Goal: Task Accomplishment & Management: Manage account settings

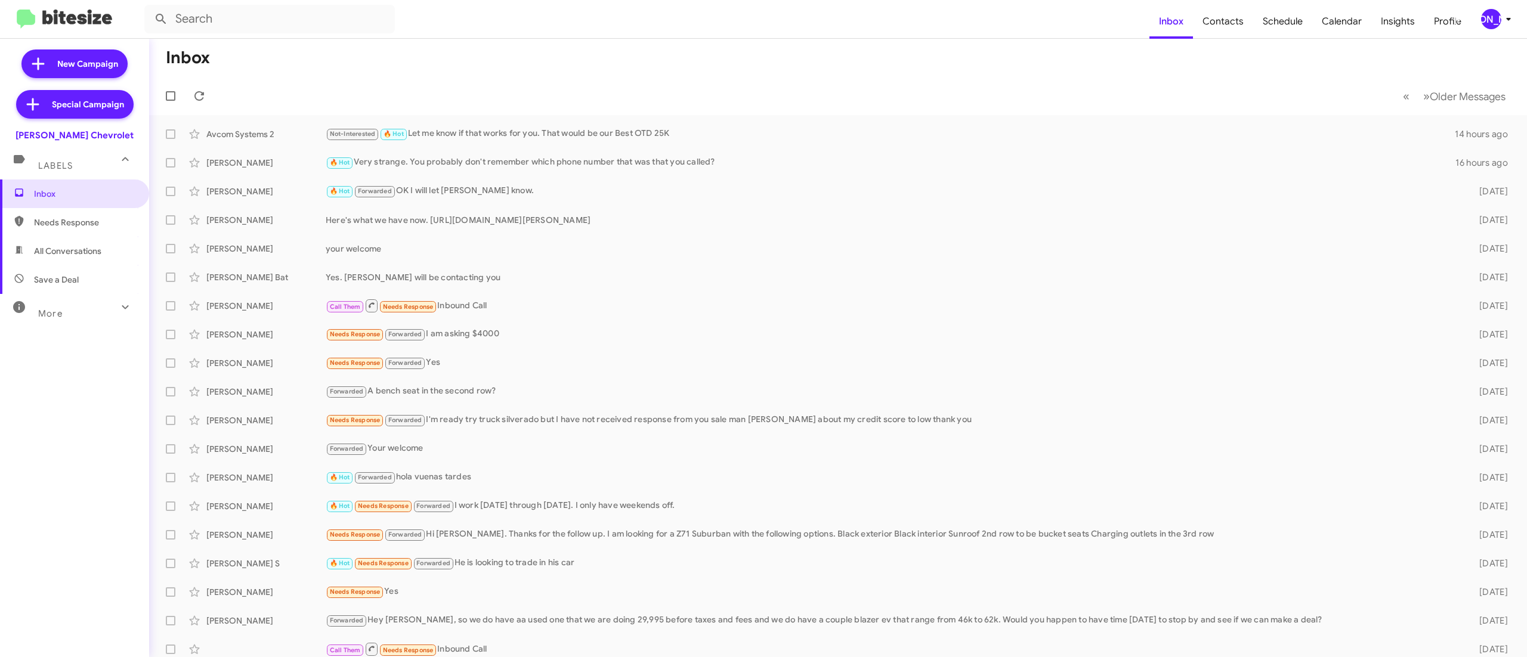
drag, startPoint x: 1505, startPoint y: 16, endPoint x: 1502, endPoint y: 21, distance: 6.4
click at [1503, 16] on icon at bounding box center [1509, 19] width 14 height 14
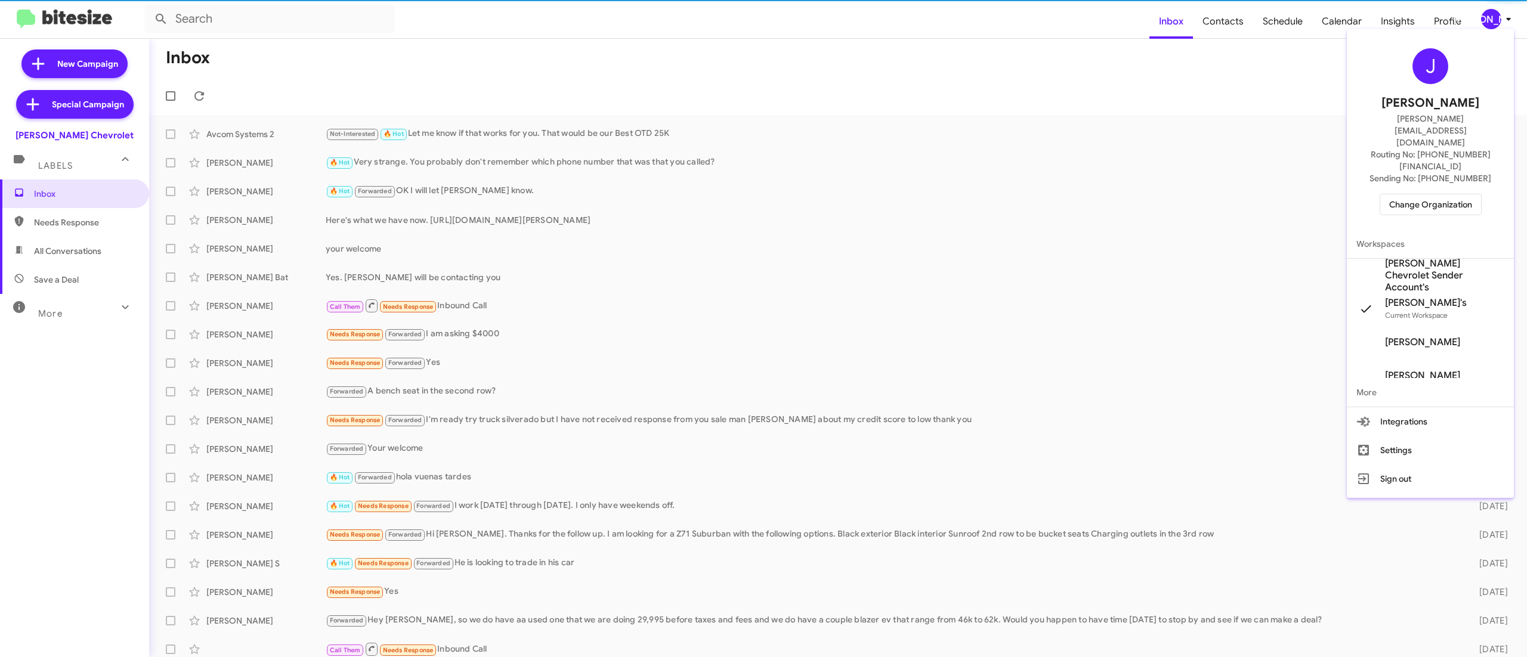
click at [1440, 194] on span "Change Organization" at bounding box center [1431, 204] width 83 height 20
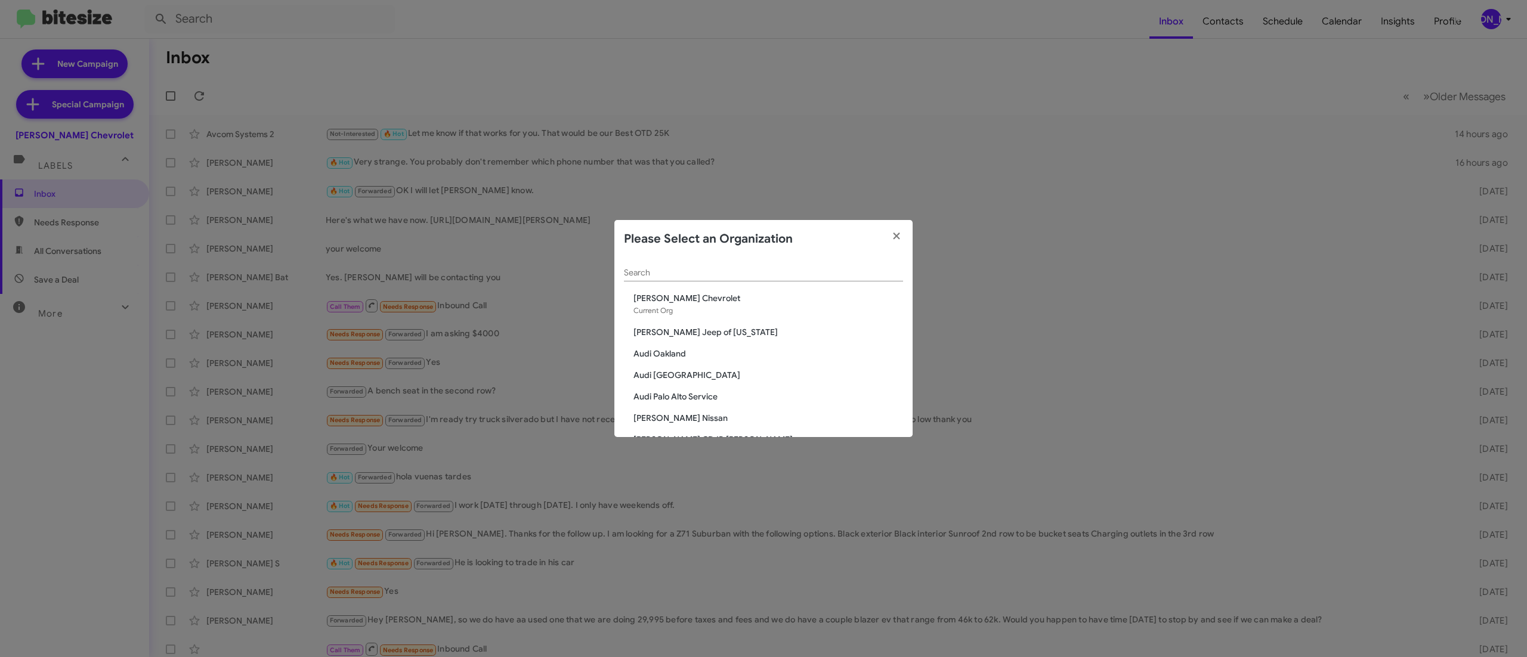
click at [694, 260] on div "Search" at bounding box center [763, 269] width 279 height 23
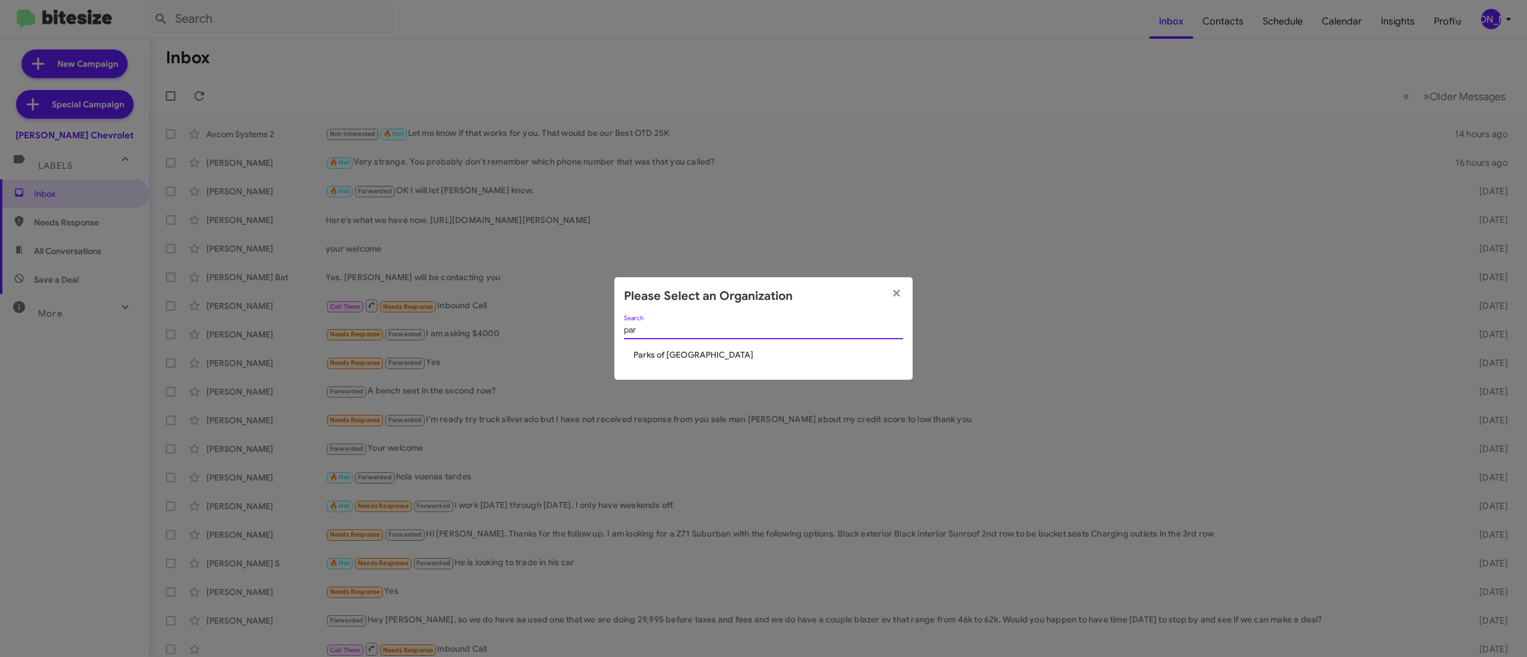
type input "par"
click at [673, 352] on span "Parks of Gainesville" at bounding box center [769, 355] width 270 height 12
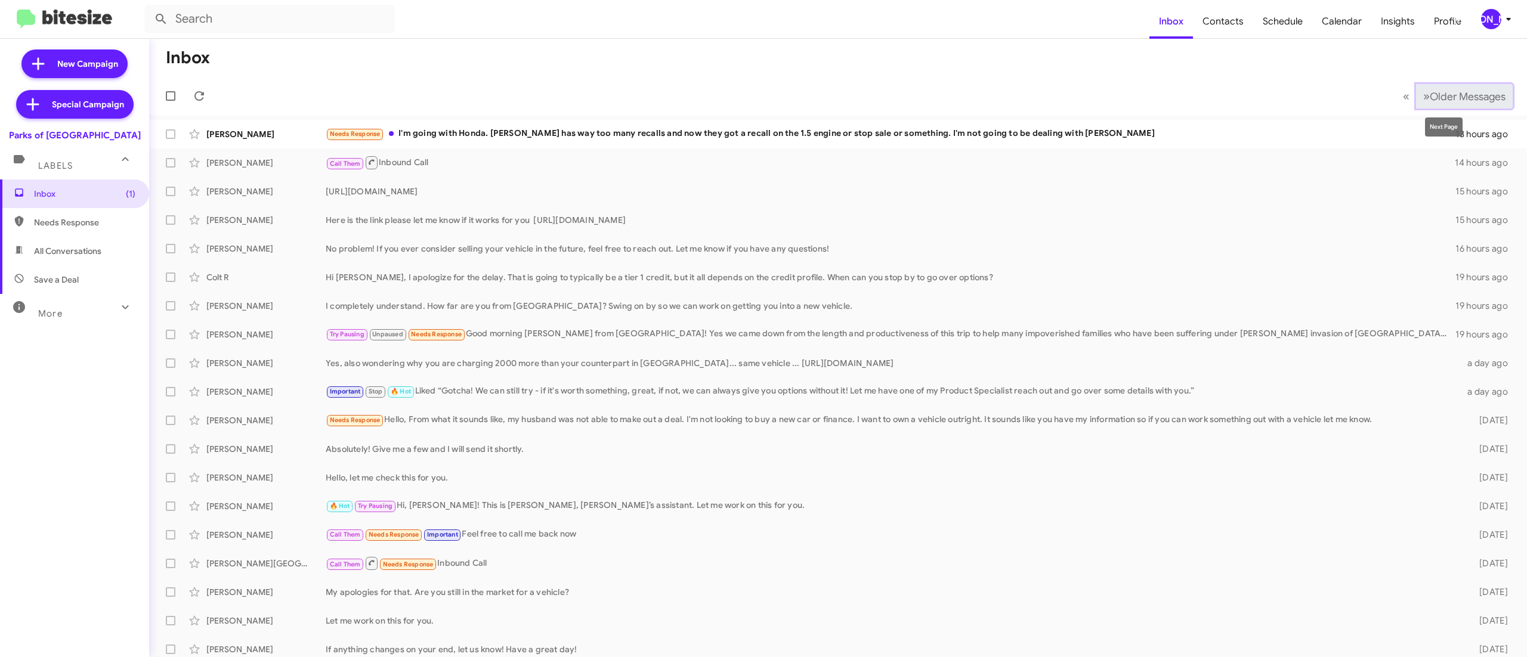
click at [1432, 91] on span "Older Messages" at bounding box center [1468, 96] width 76 height 13
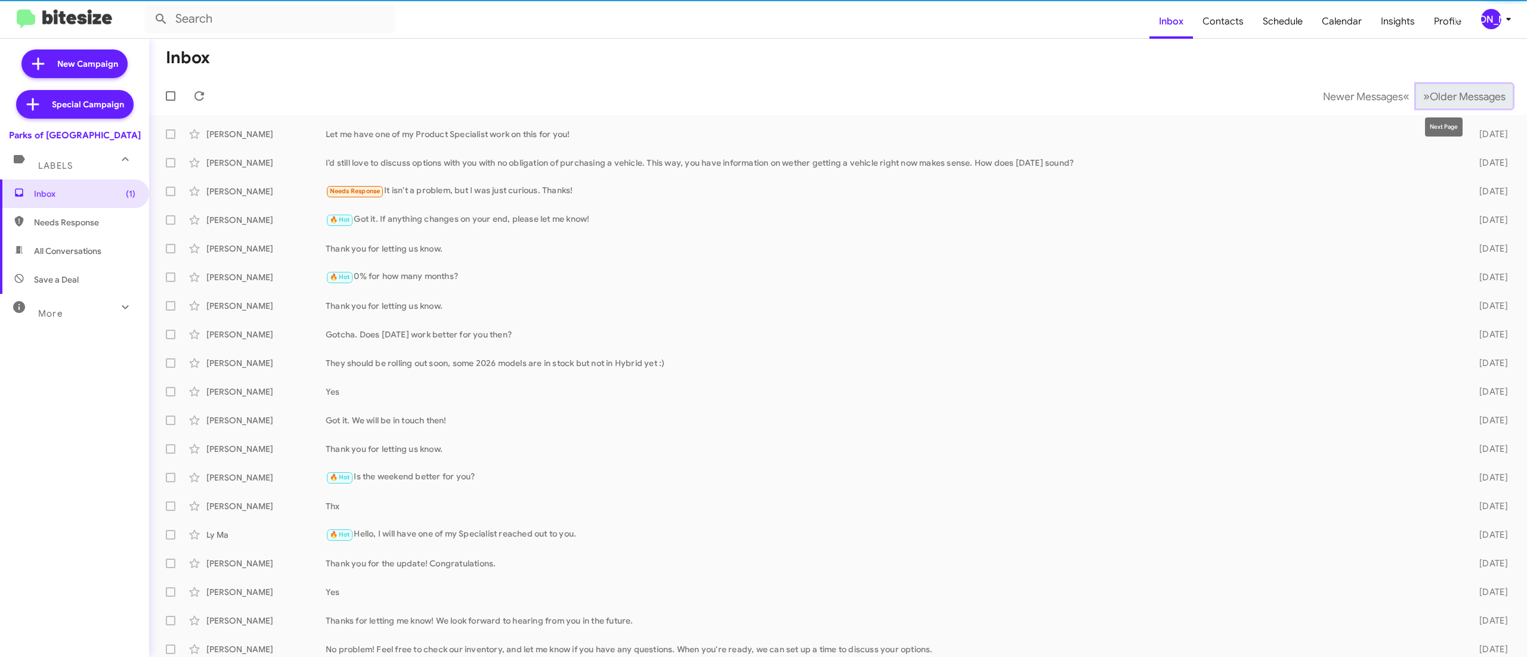
click at [1432, 91] on span "Older Messages" at bounding box center [1468, 96] width 76 height 13
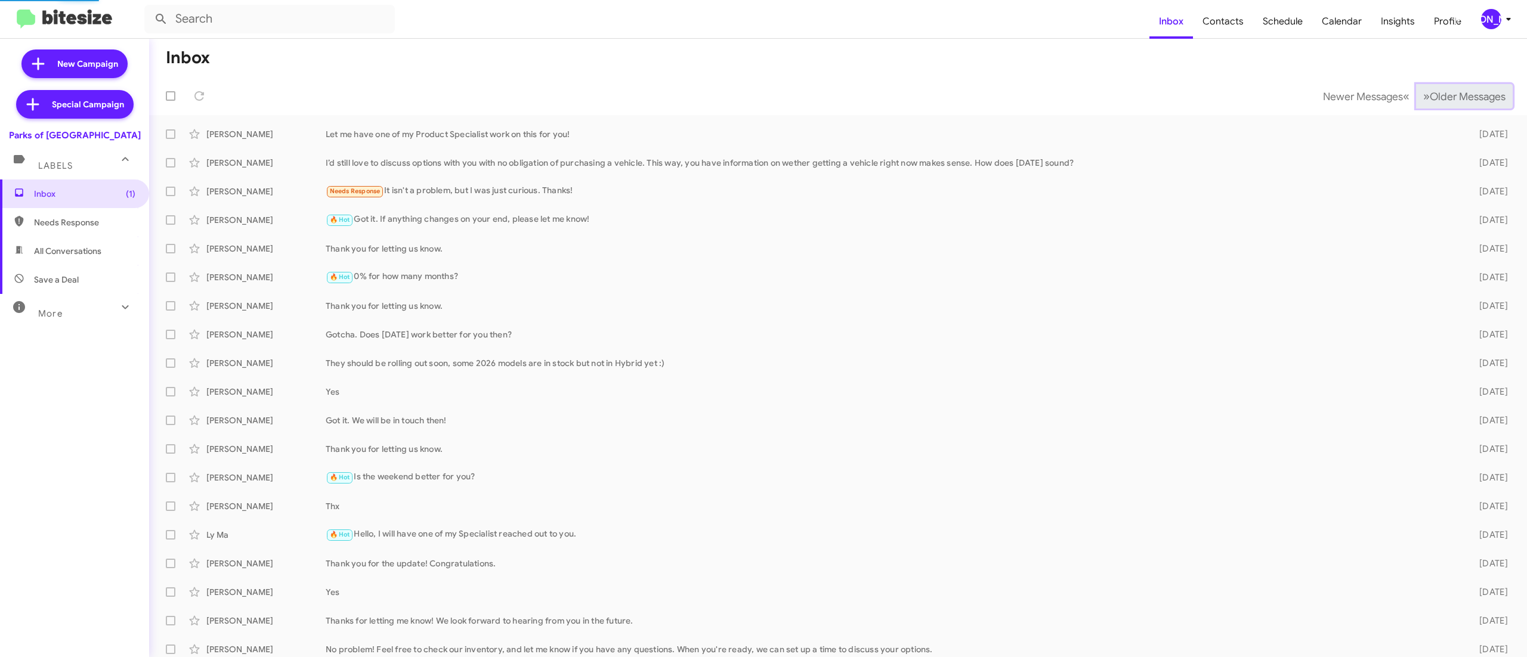
click at [1432, 91] on span "Older Messages" at bounding box center [1468, 96] width 76 height 13
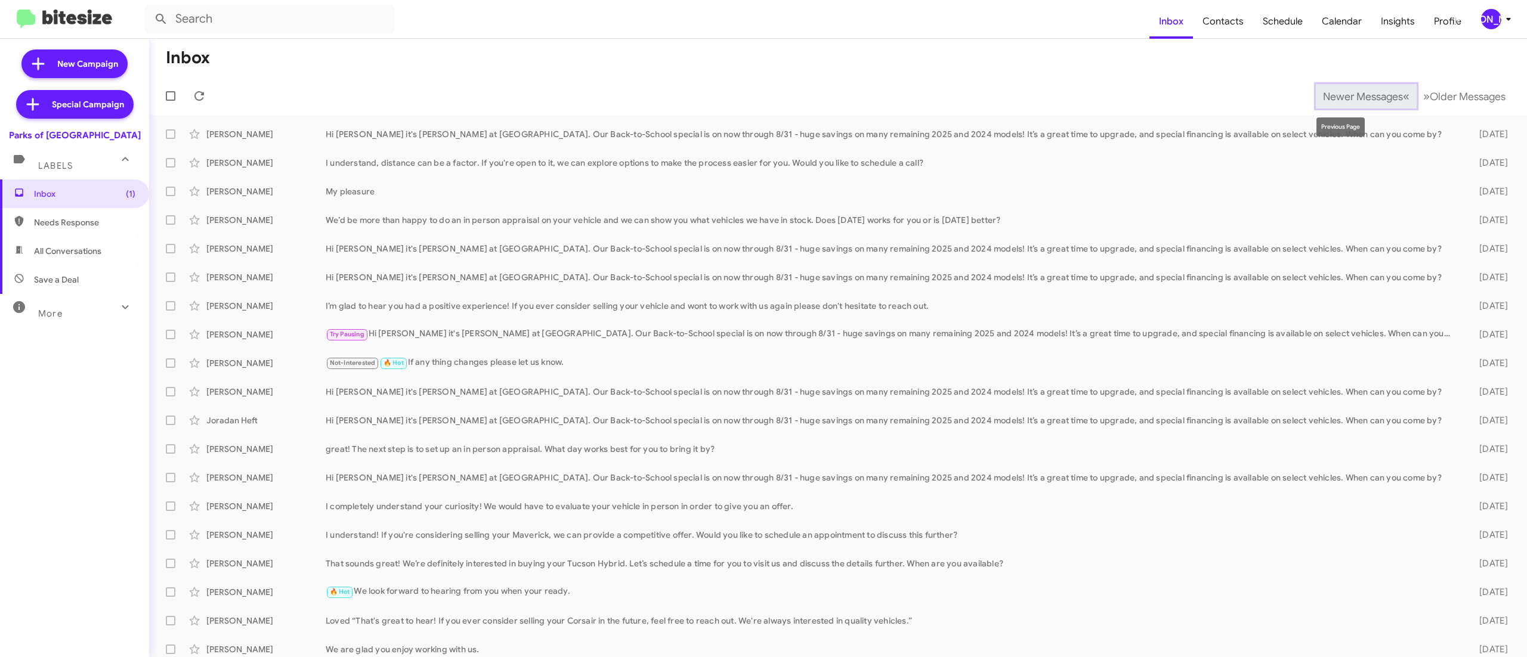
click at [1342, 94] on span "Newer Messages" at bounding box center [1363, 96] width 80 height 13
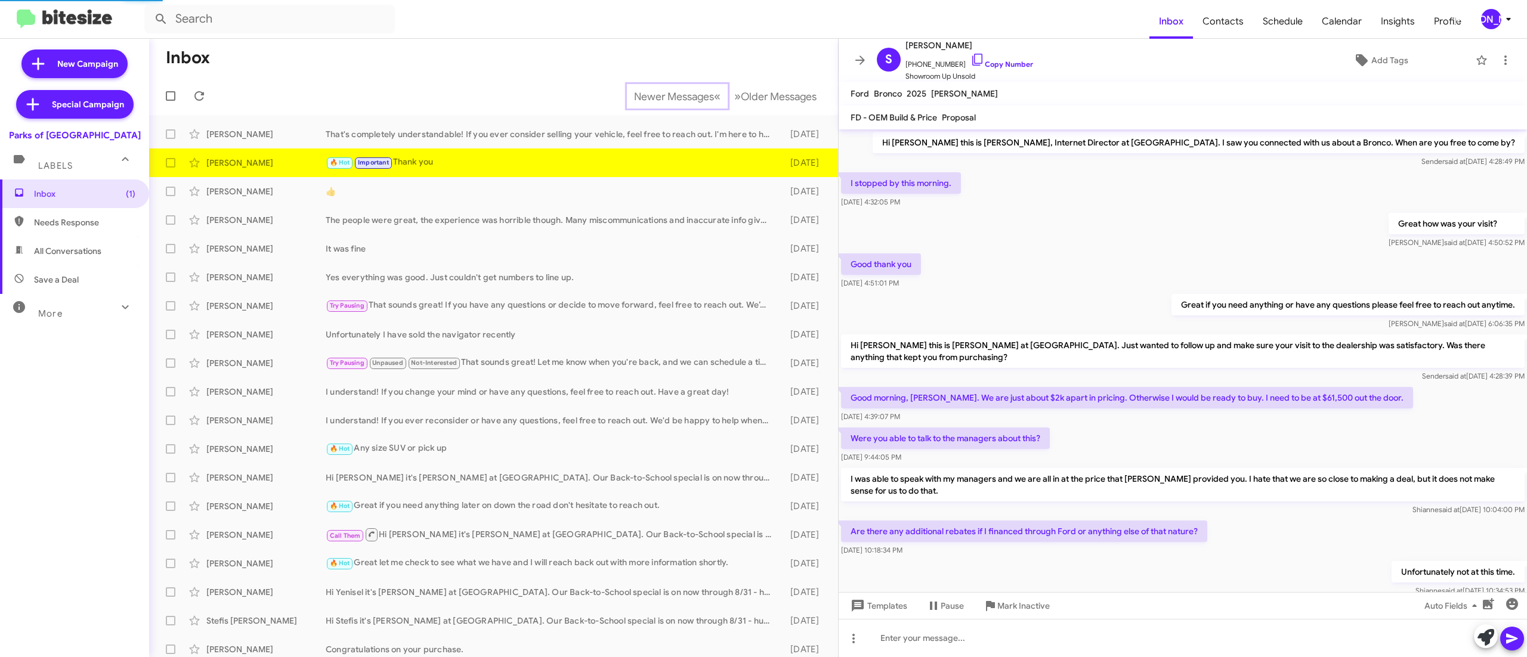
scroll to position [258, 0]
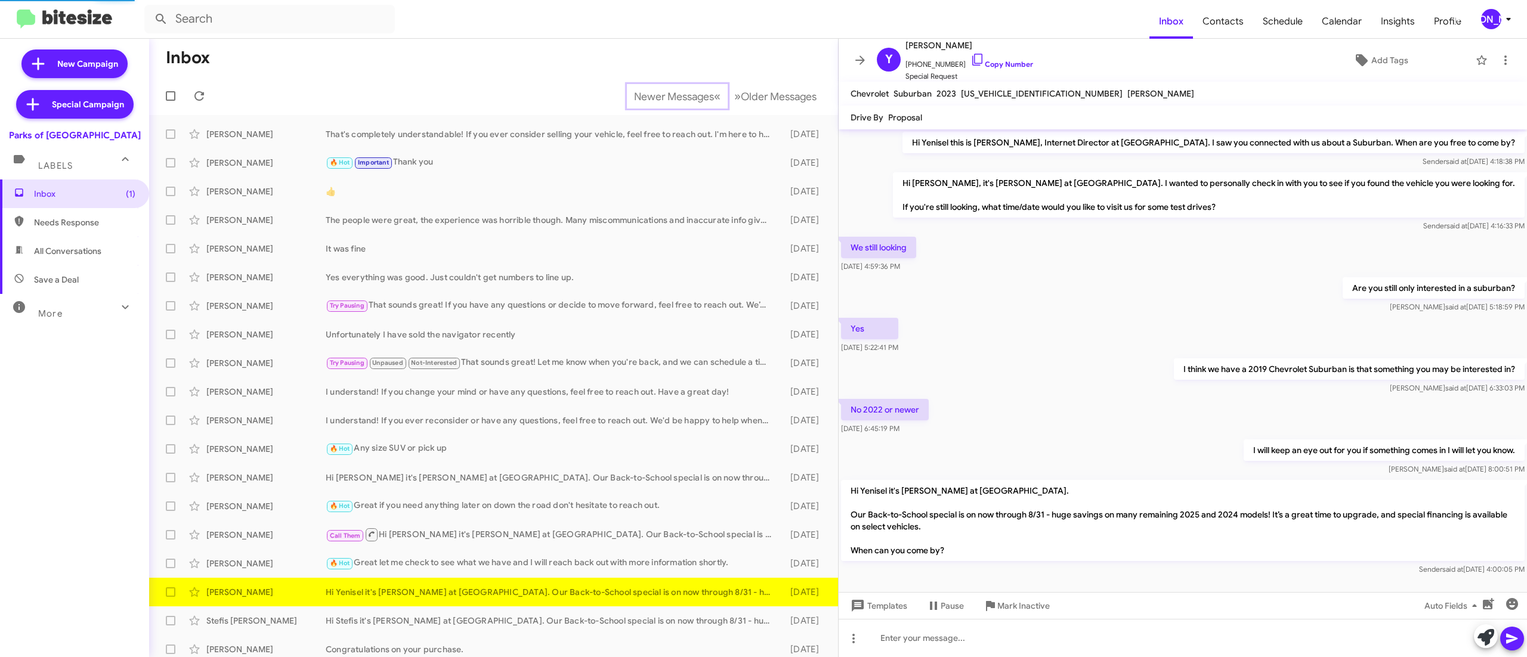
scroll to position [13, 0]
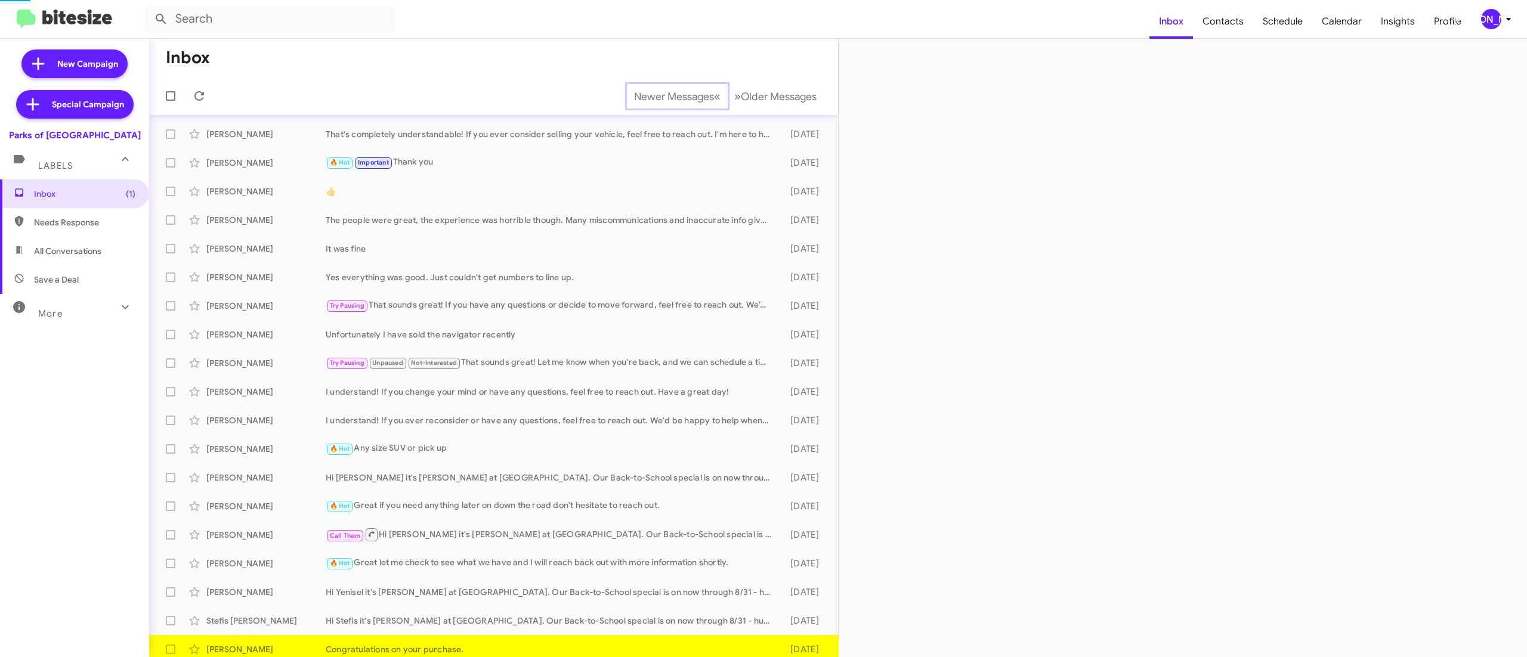
scroll to position [7, 0]
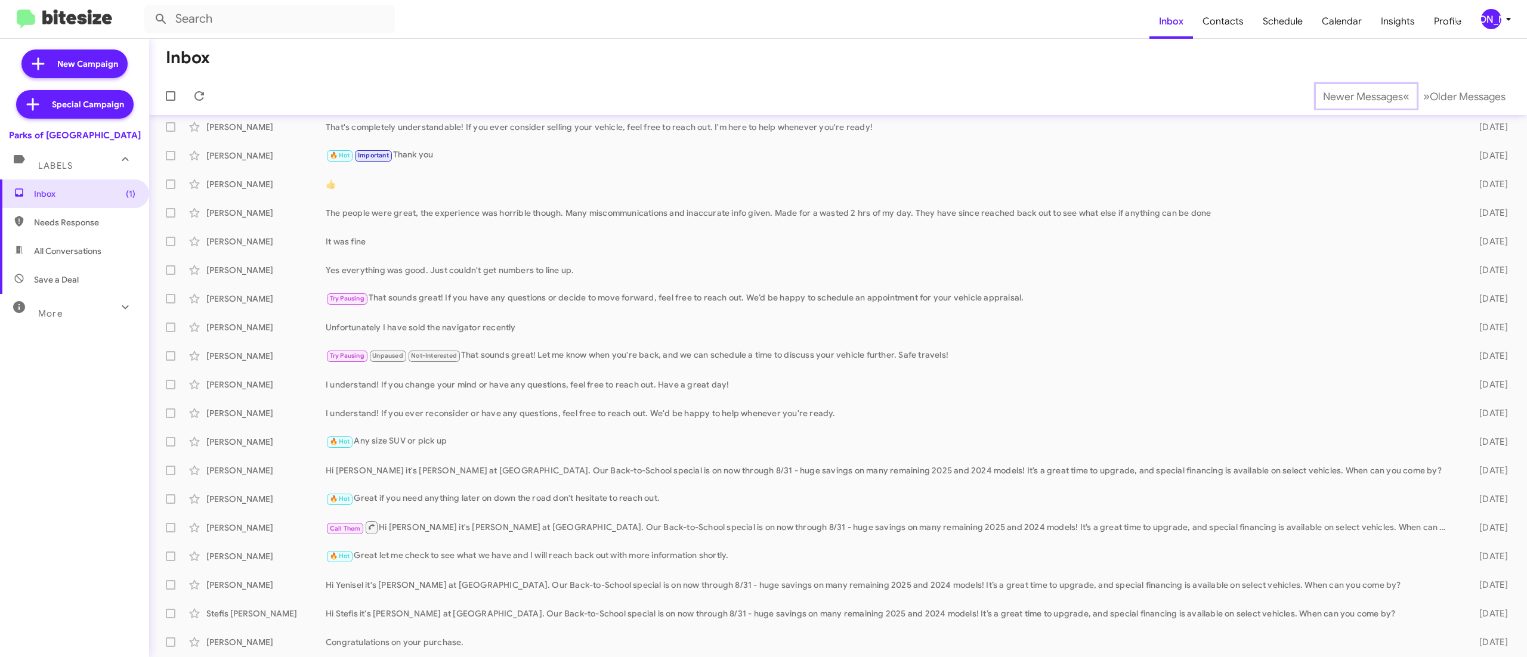
scroll to position [36, 0]
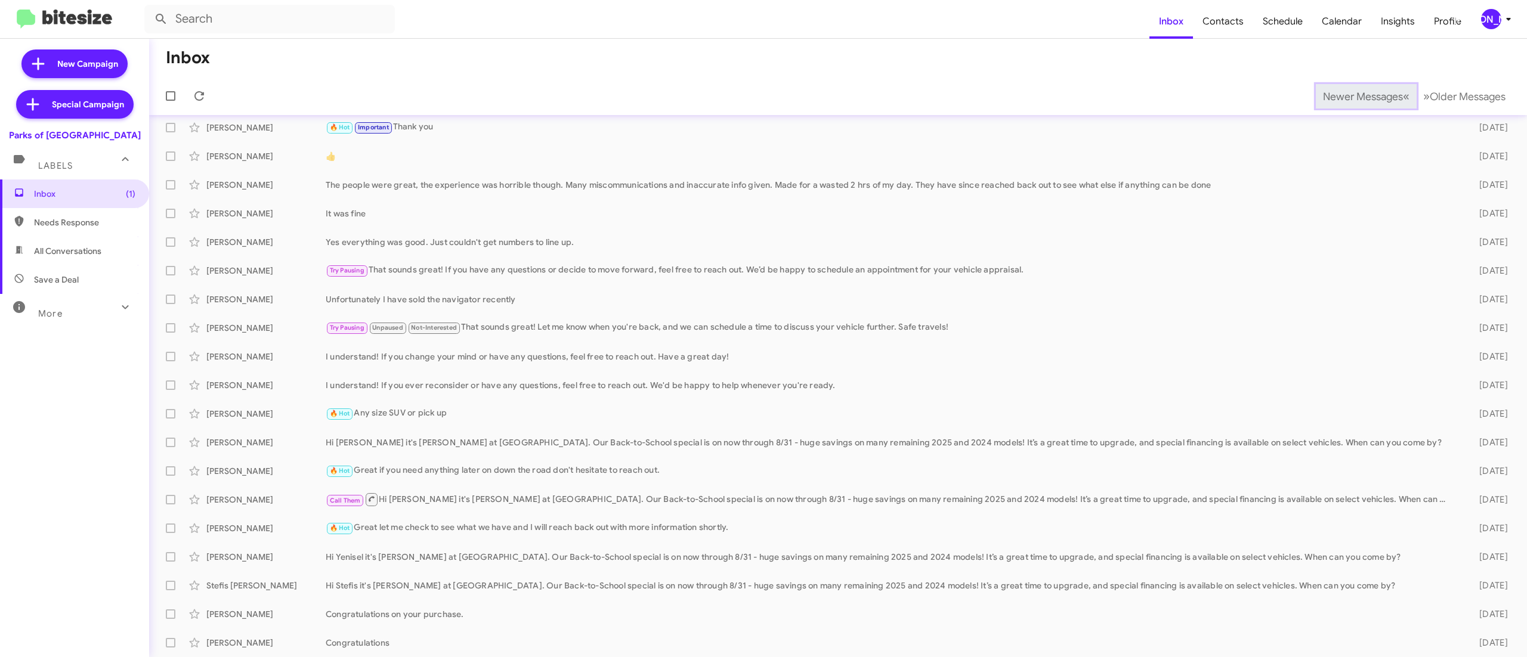
click at [1336, 95] on span "Newer Messages" at bounding box center [1363, 96] width 80 height 13
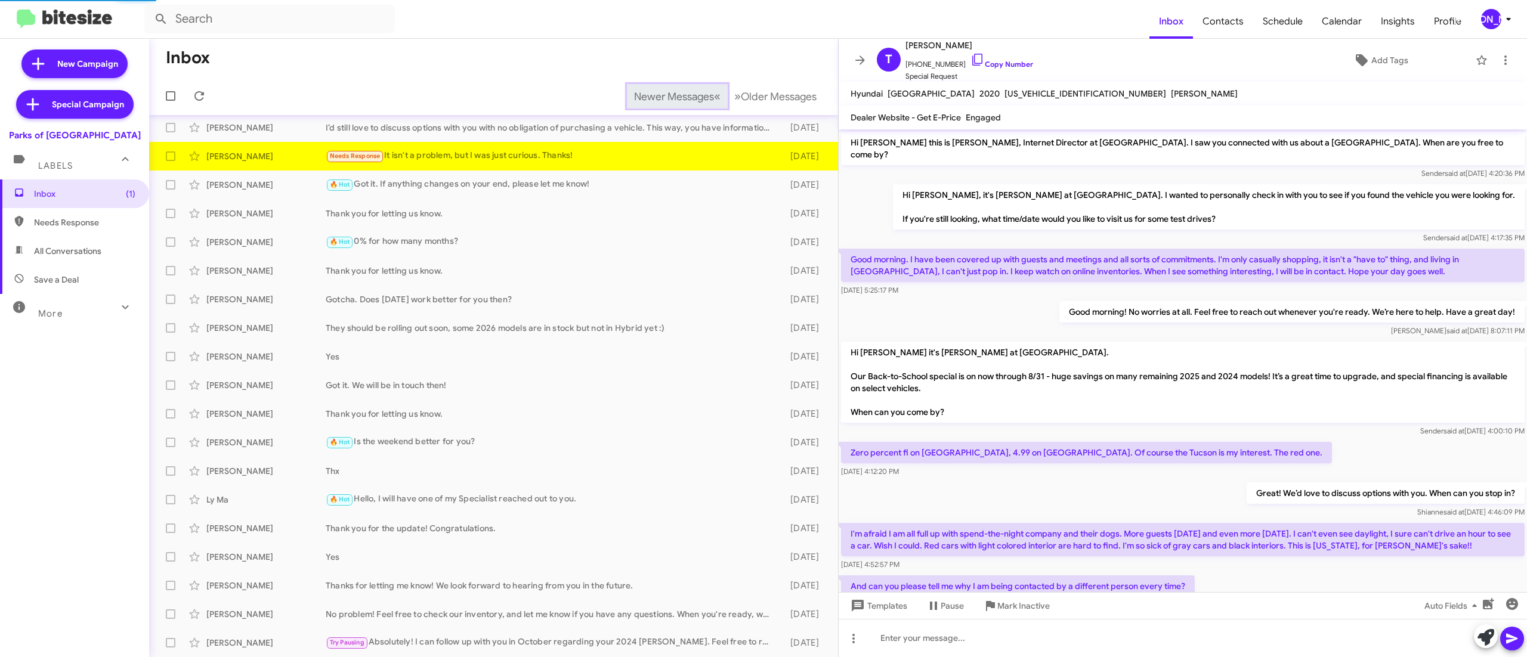
scroll to position [136, 0]
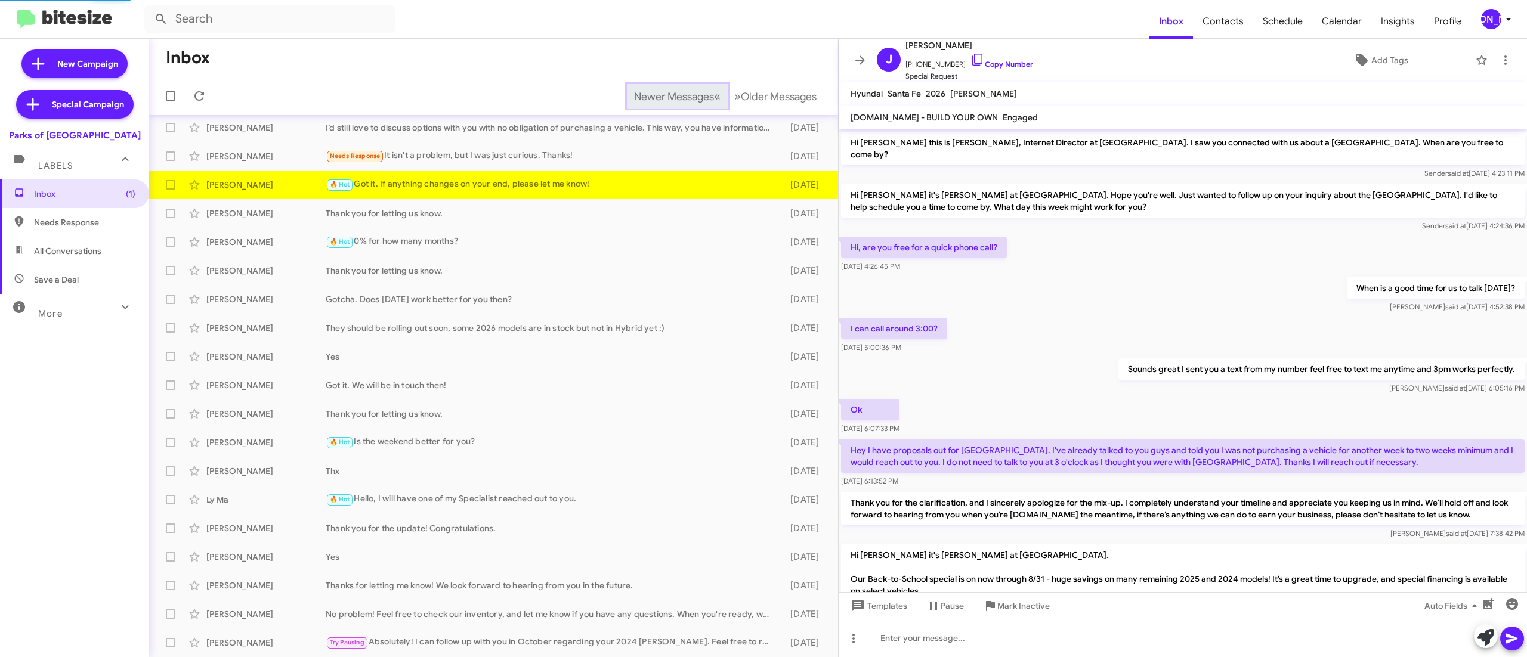
scroll to position [329, 0]
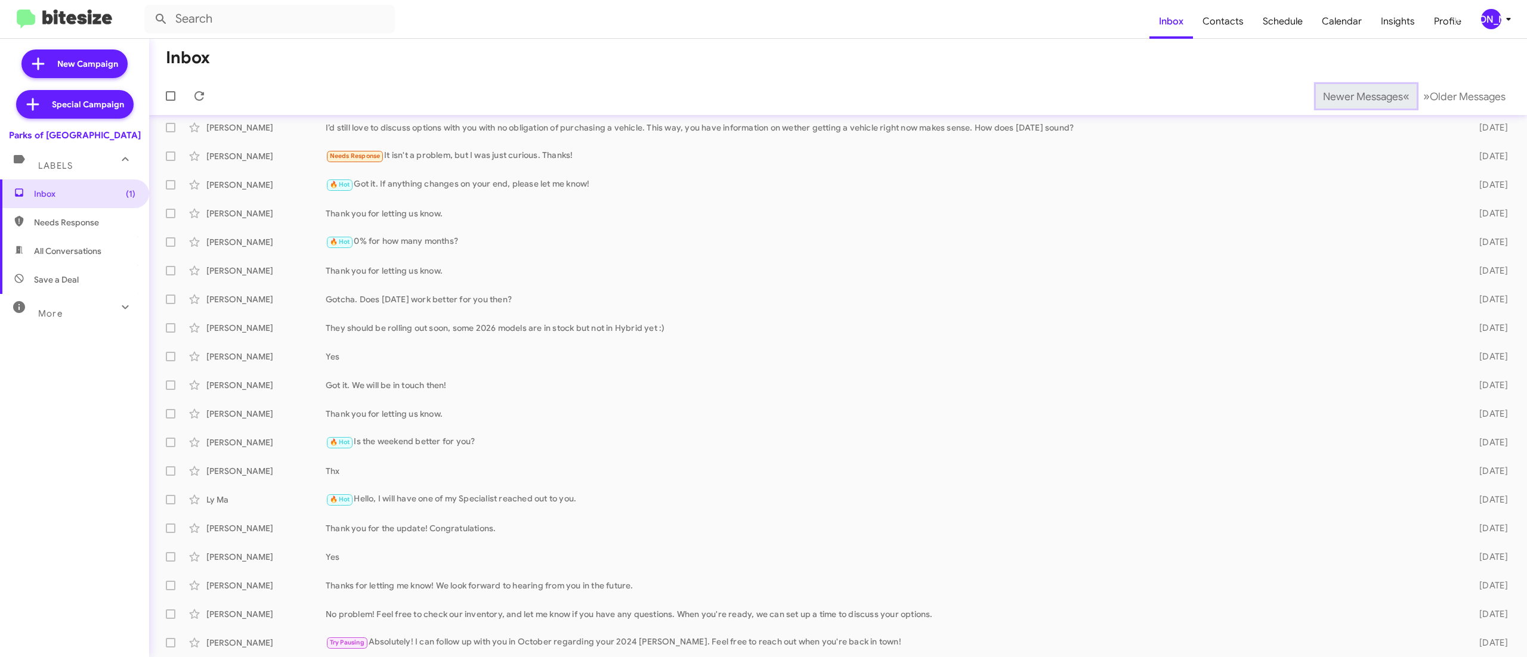
click at [1336, 95] on span "Newer Messages" at bounding box center [1363, 96] width 80 height 13
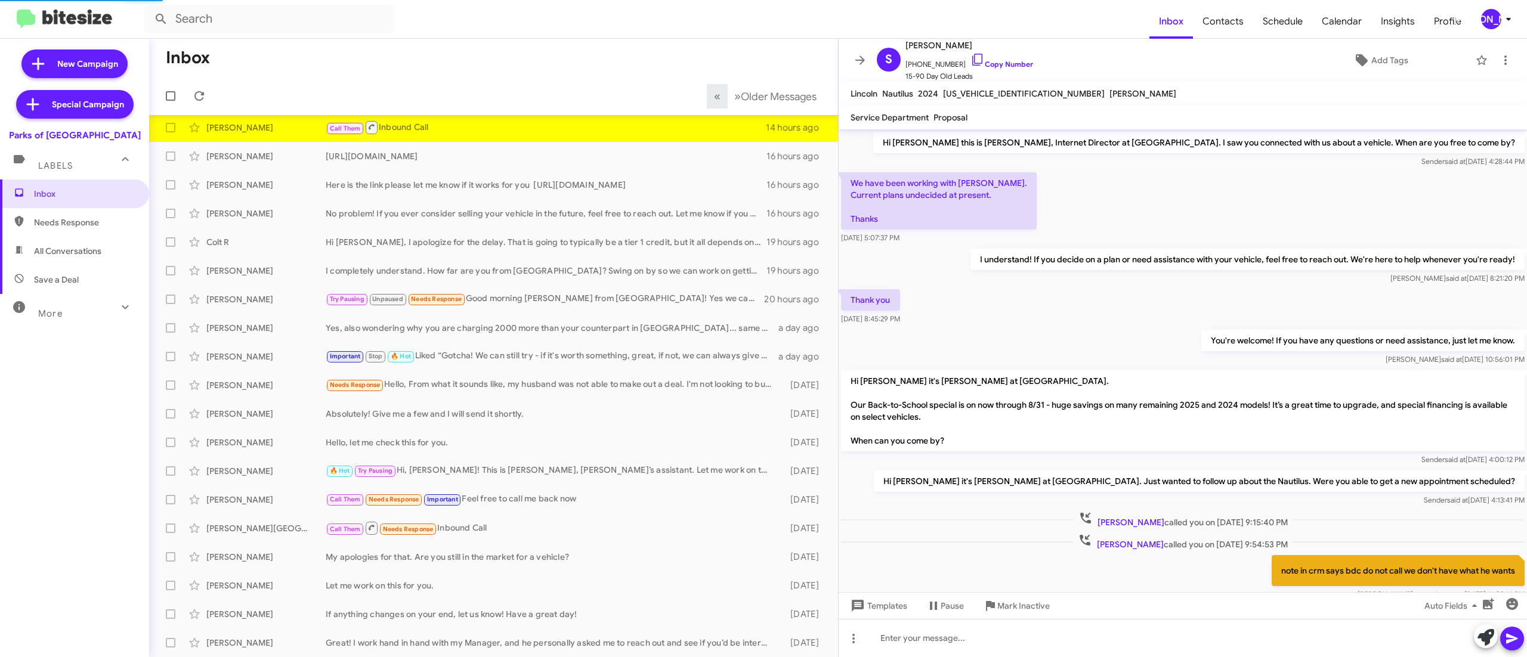
scroll to position [42, 0]
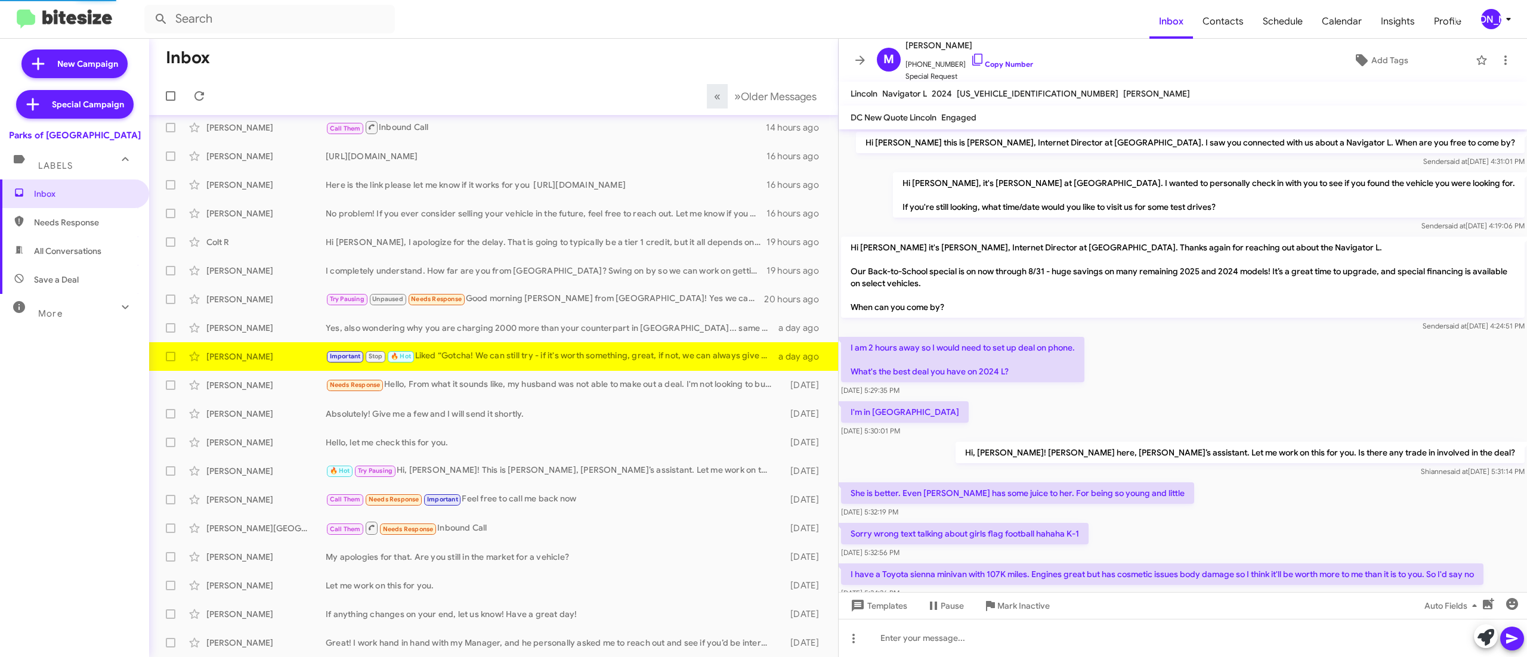
scroll to position [187, 0]
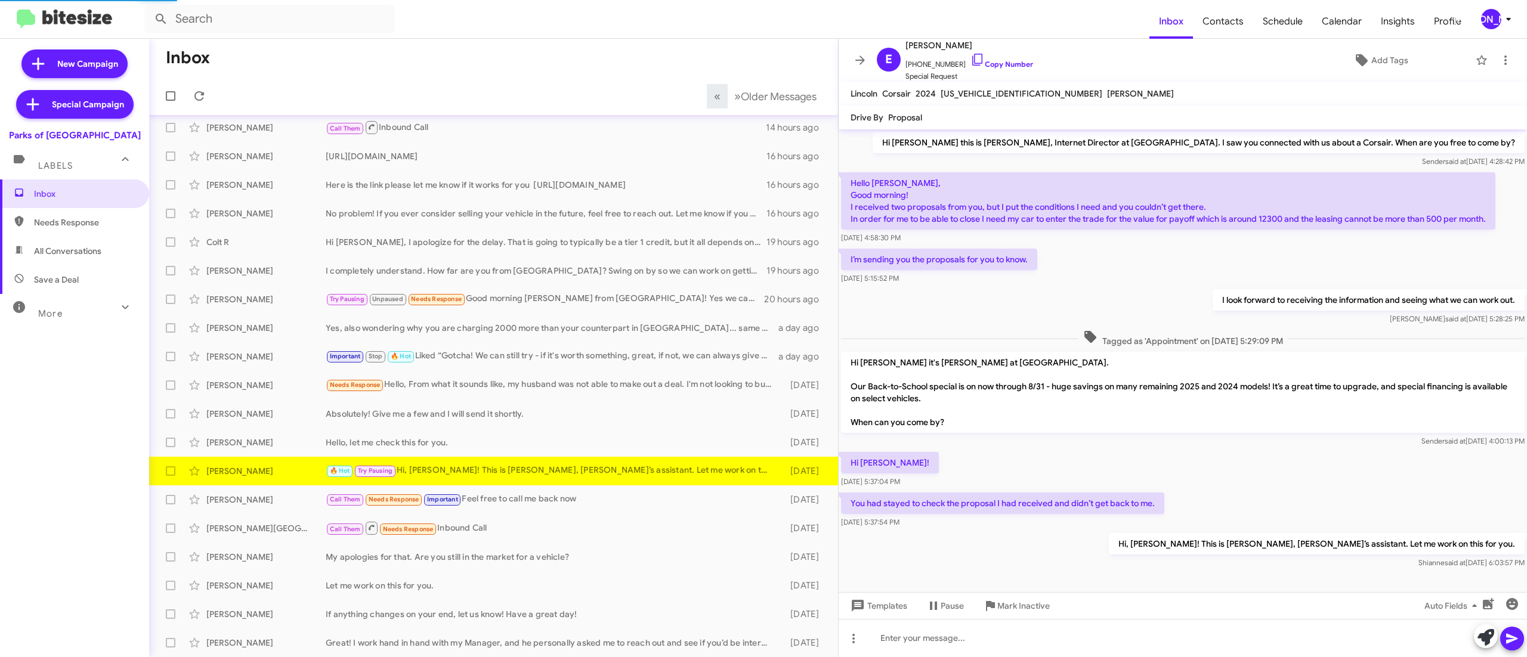
scroll to position [7, 0]
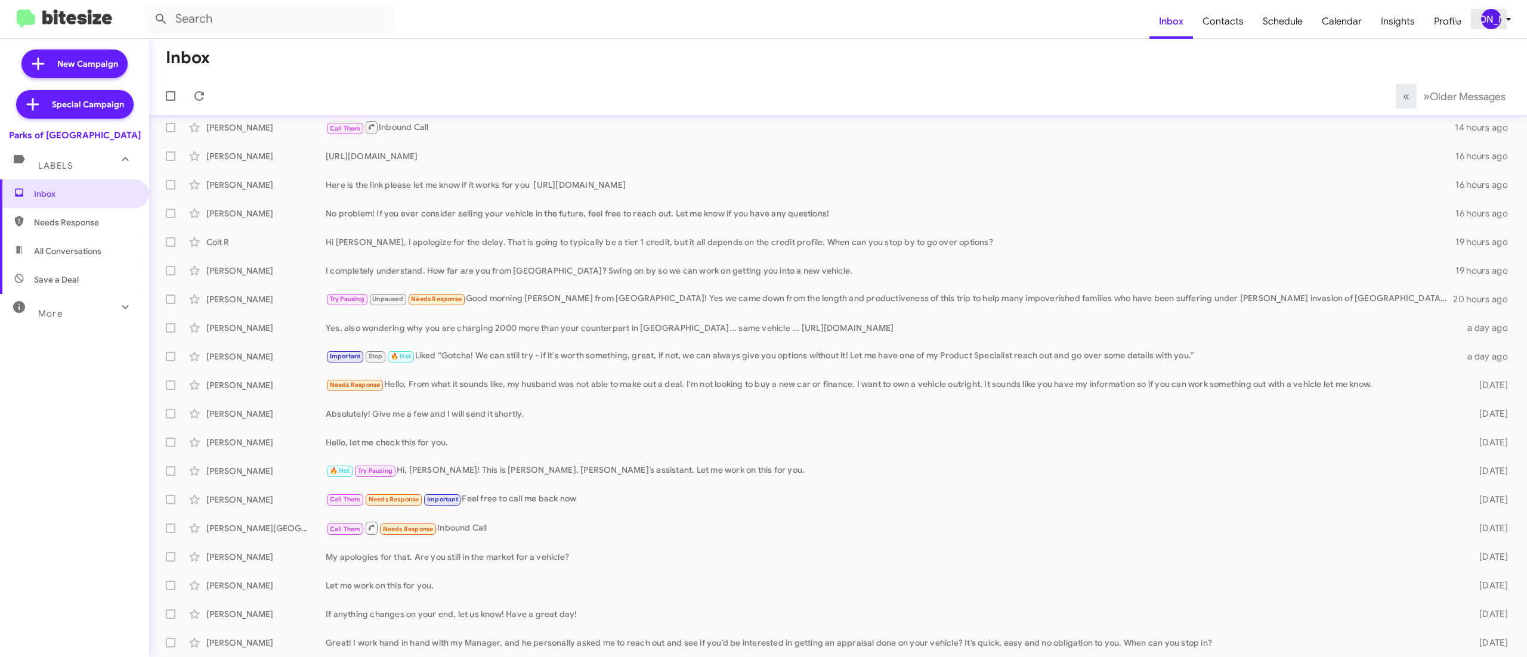
click at [1487, 20] on div "[PERSON_NAME]" at bounding box center [1491, 19] width 20 height 20
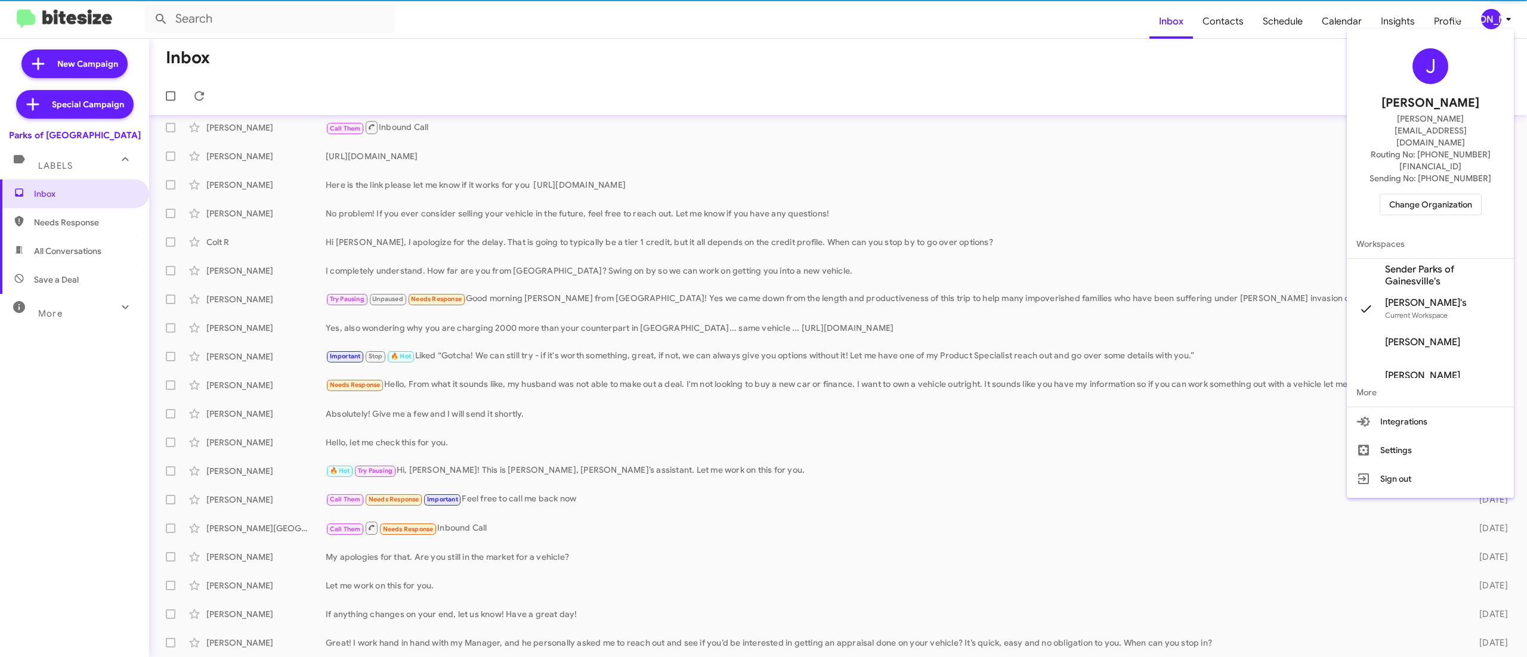
click at [1421, 194] on span "Change Organization" at bounding box center [1431, 204] width 83 height 20
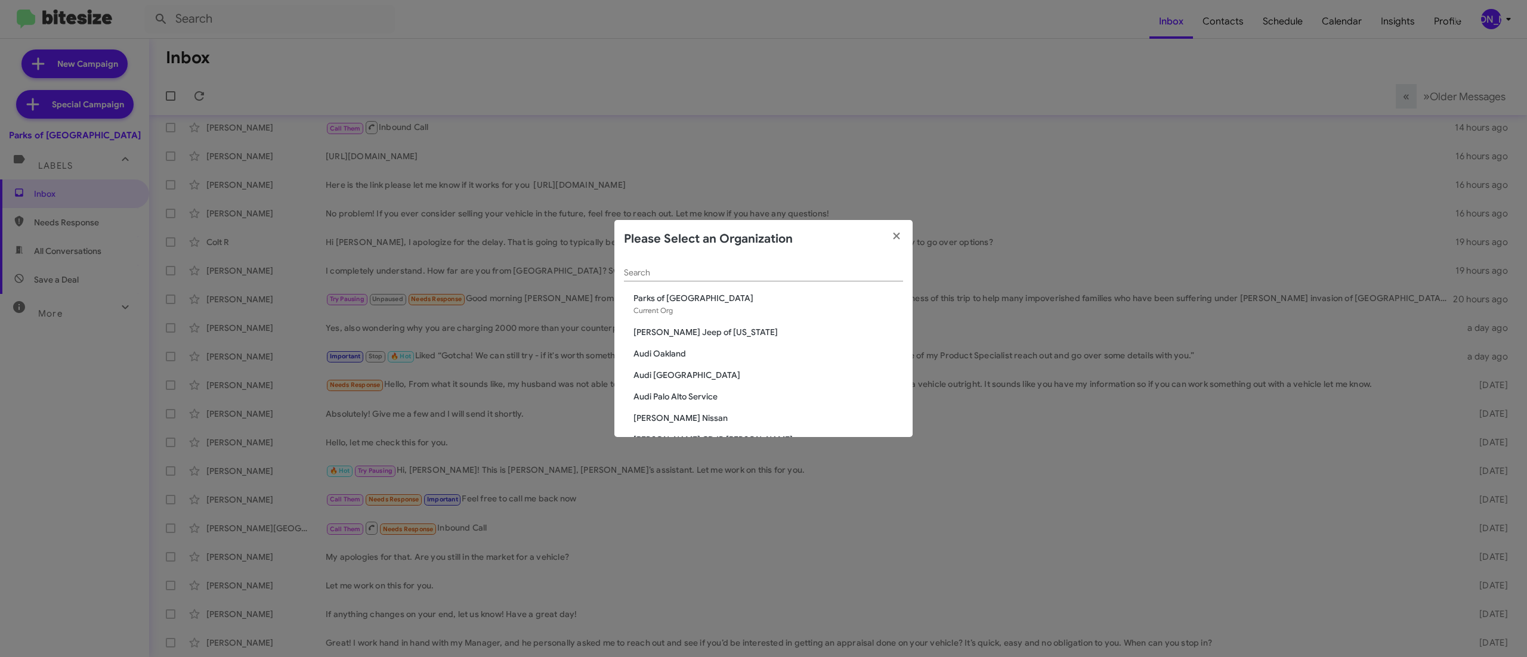
click at [817, 271] on input "Search" at bounding box center [763, 273] width 279 height 10
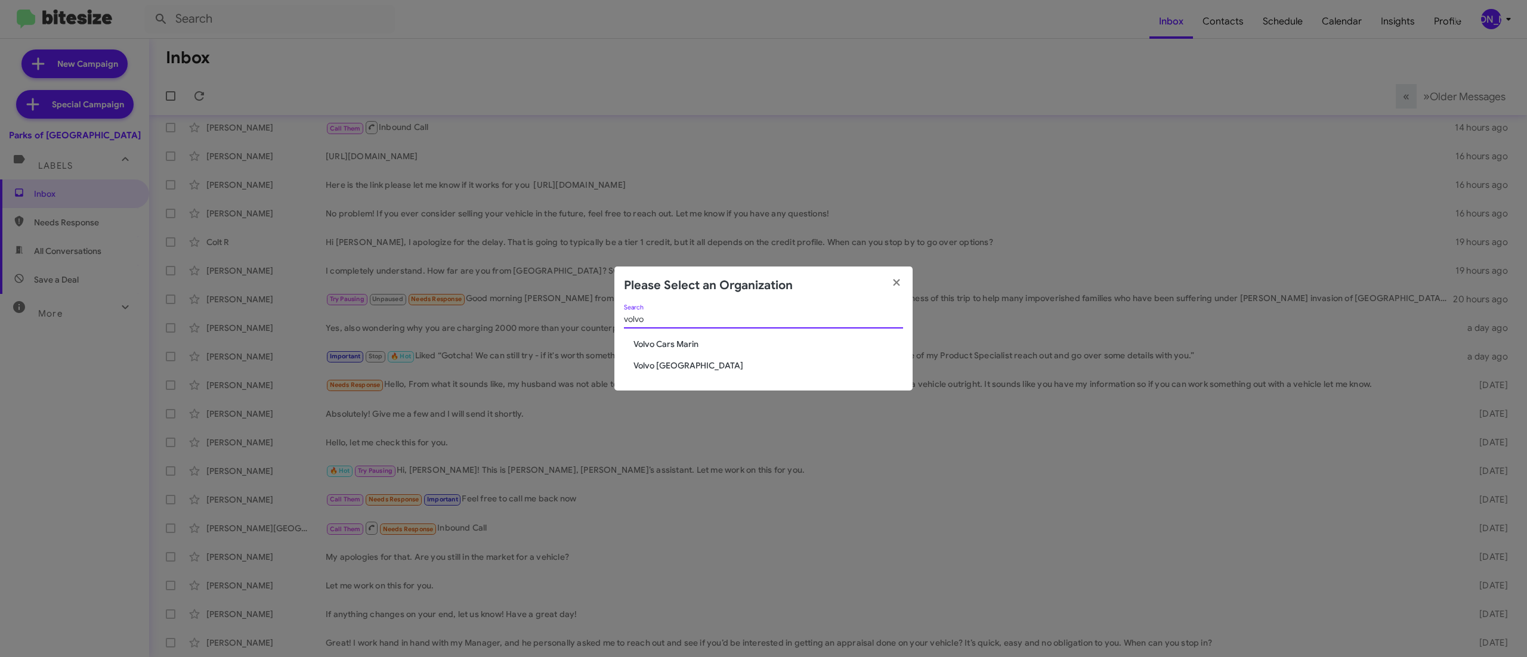
type input "volvo"
click at [652, 366] on span "Volvo [GEOGRAPHIC_DATA]" at bounding box center [769, 366] width 270 height 12
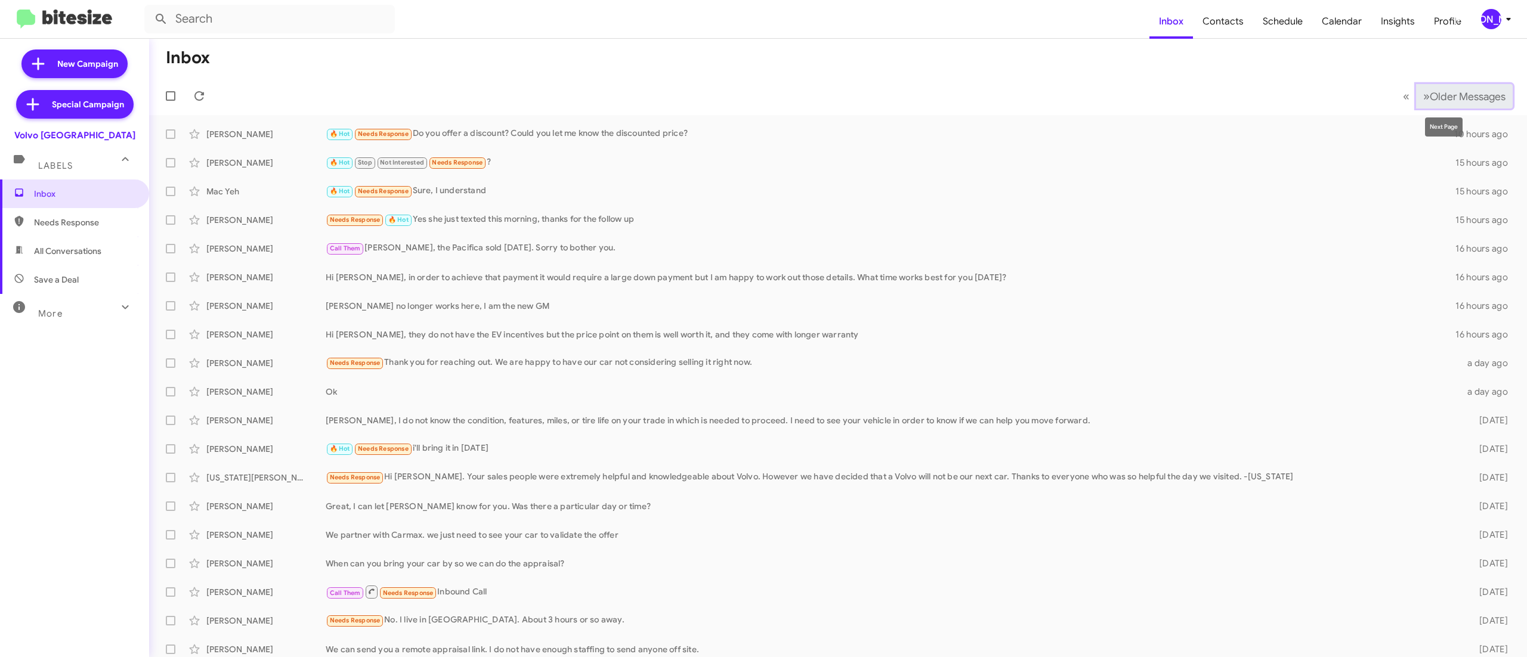
click at [1452, 95] on span "Older Messages" at bounding box center [1468, 96] width 76 height 13
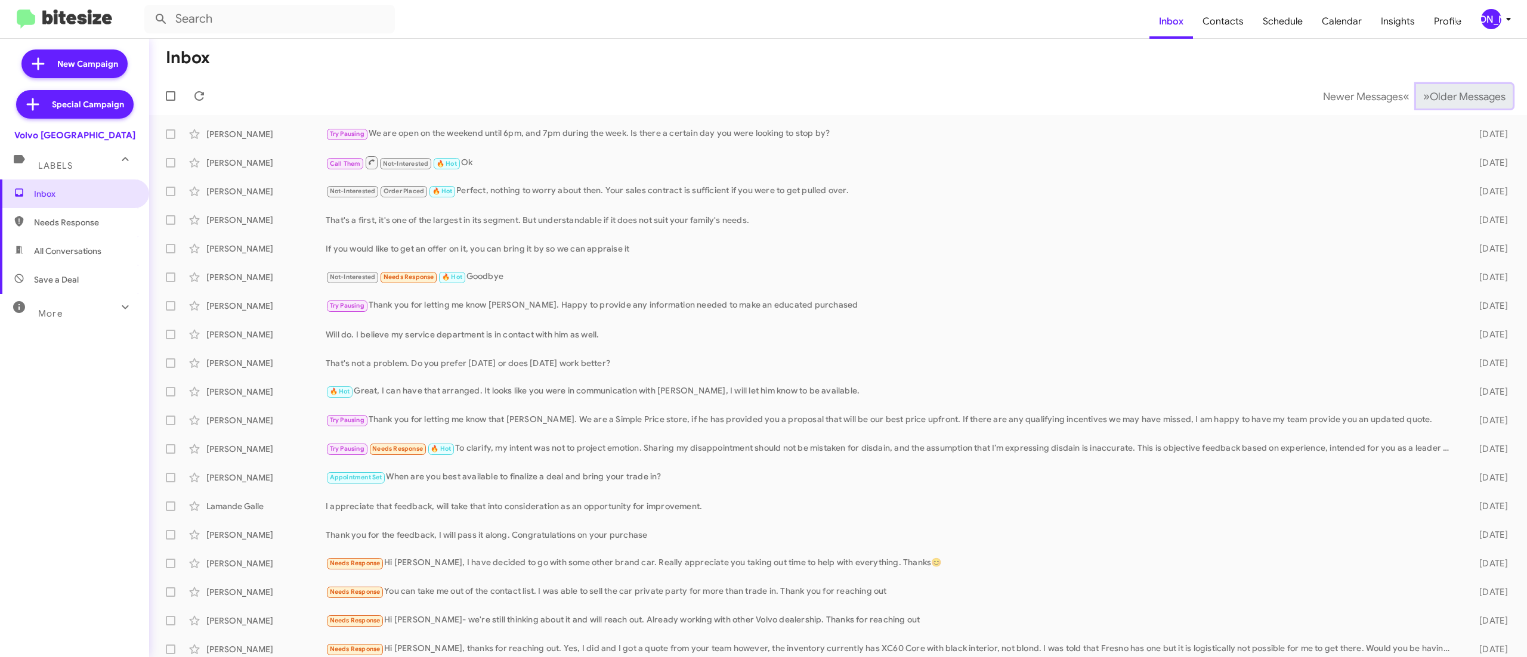
click at [1452, 95] on span "Older Messages" at bounding box center [1468, 96] width 76 height 13
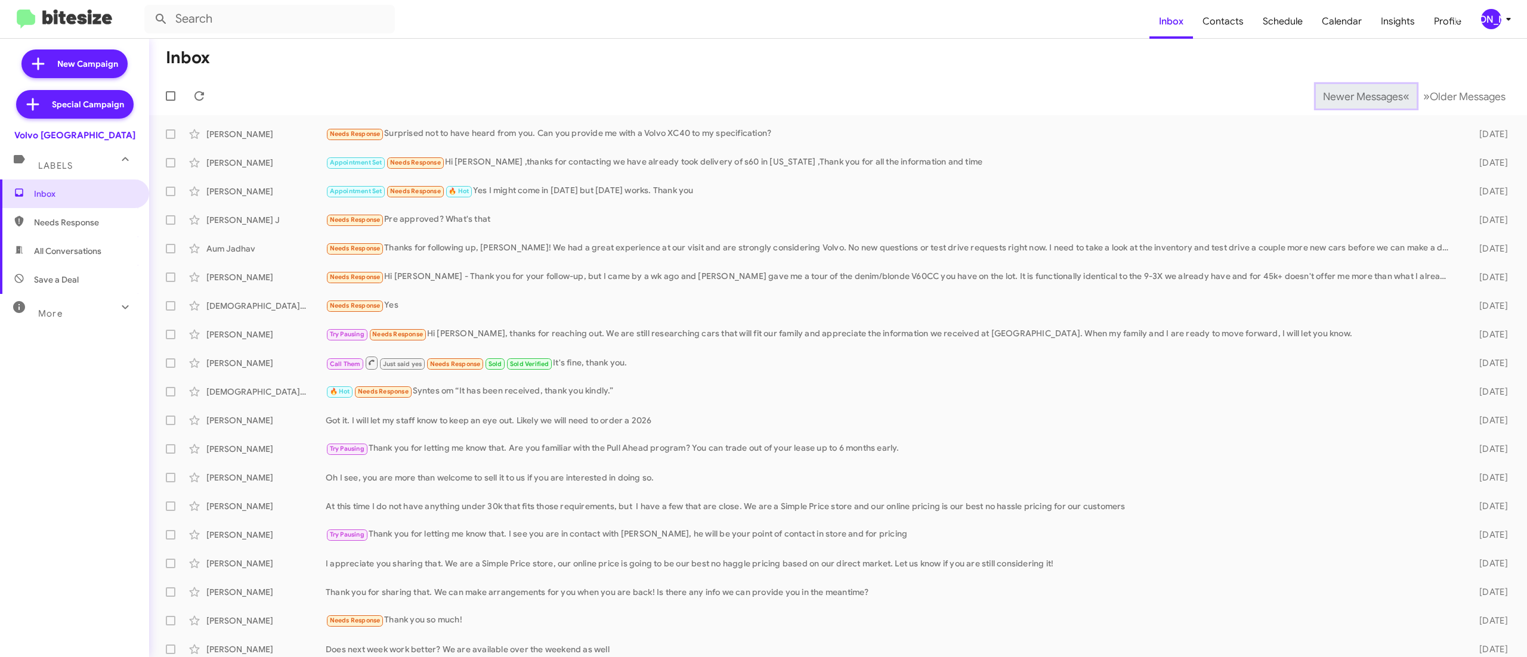
click at [1336, 95] on span "Newer Messages" at bounding box center [1363, 96] width 80 height 13
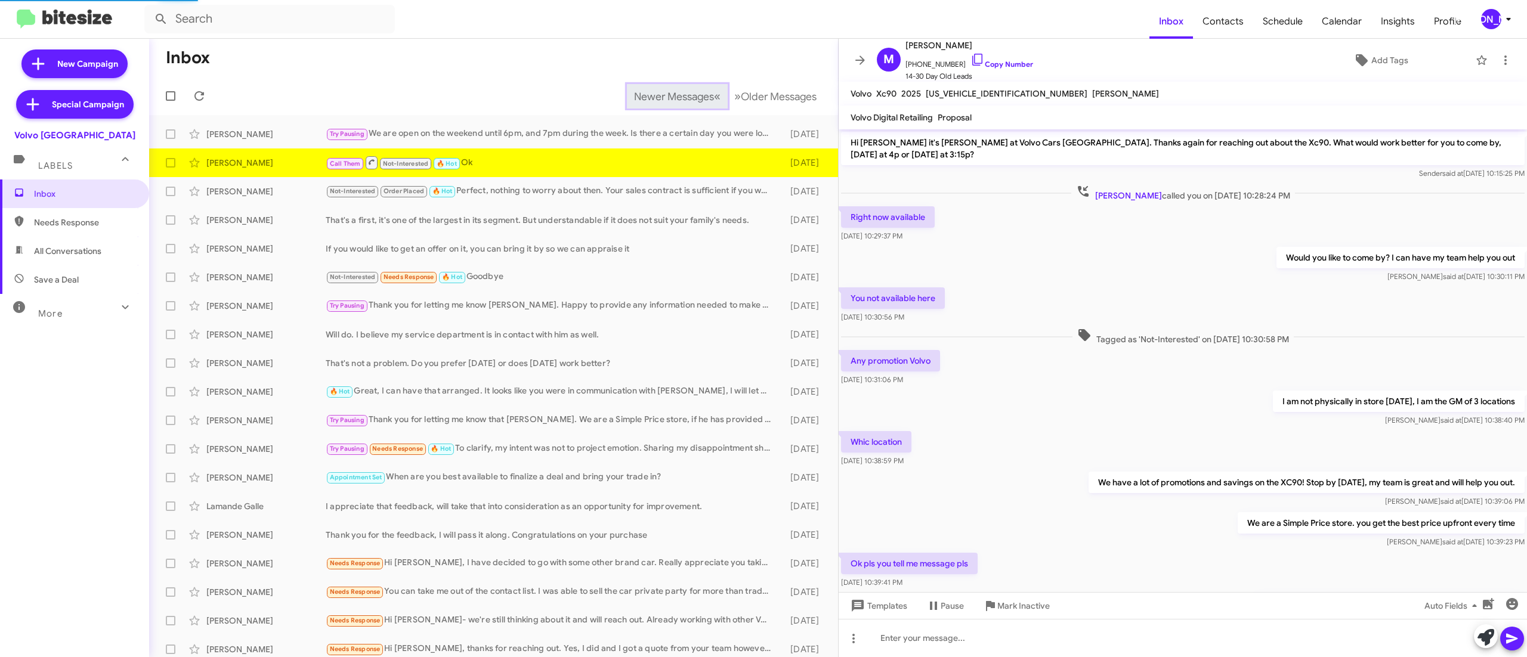
scroll to position [336, 0]
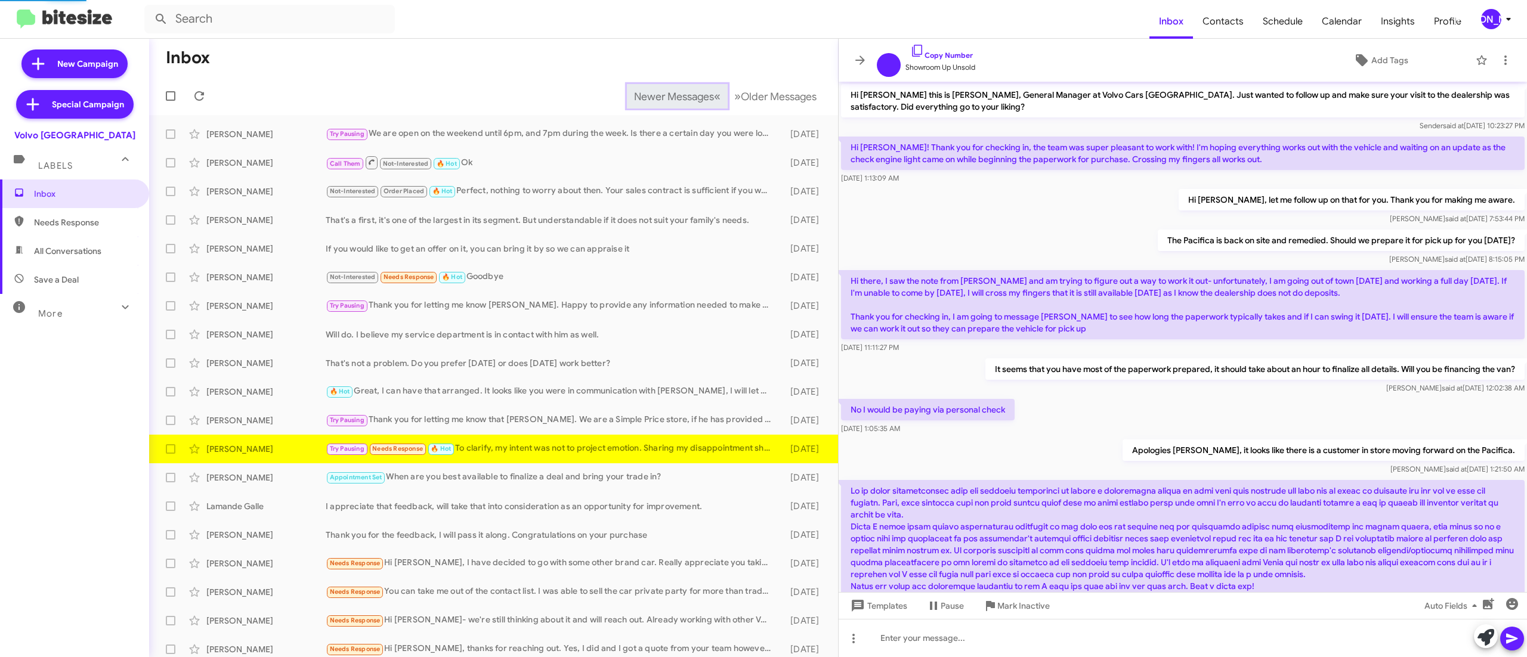
scroll to position [172, 0]
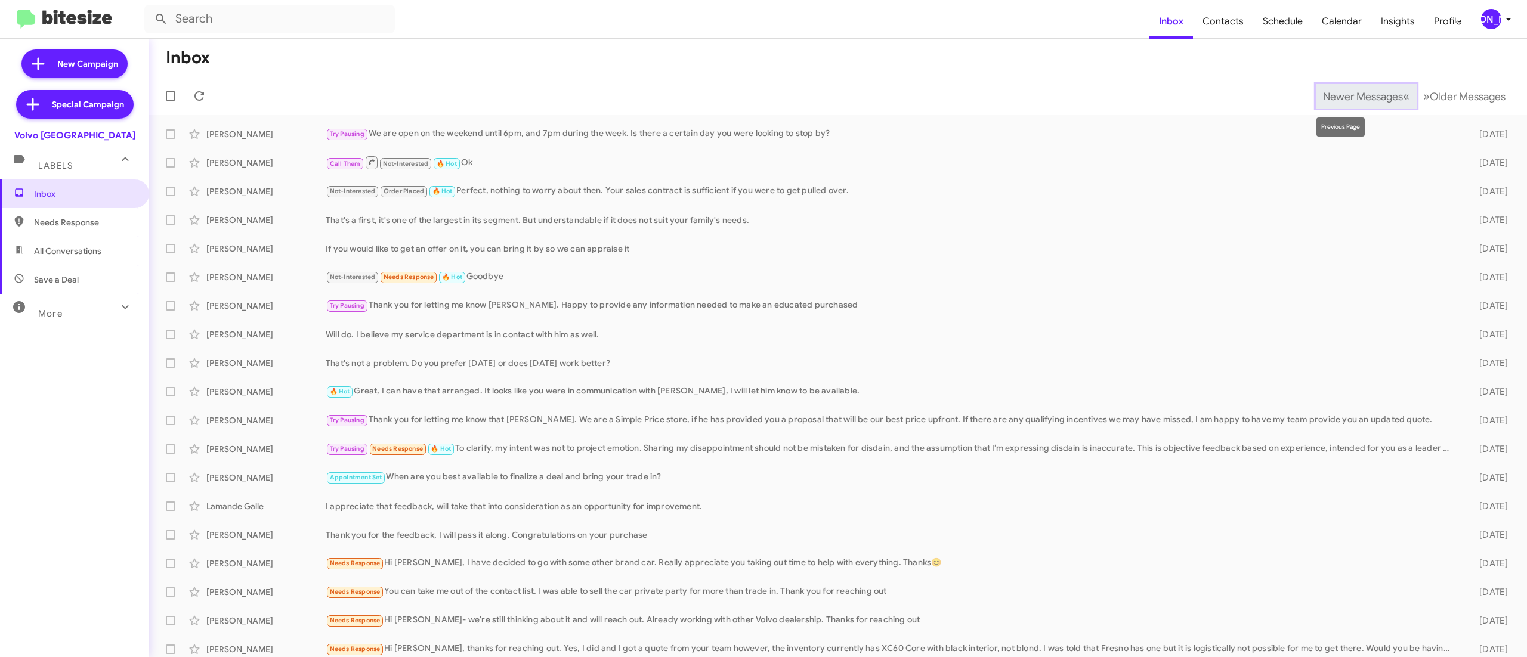
scroll to position [7, 0]
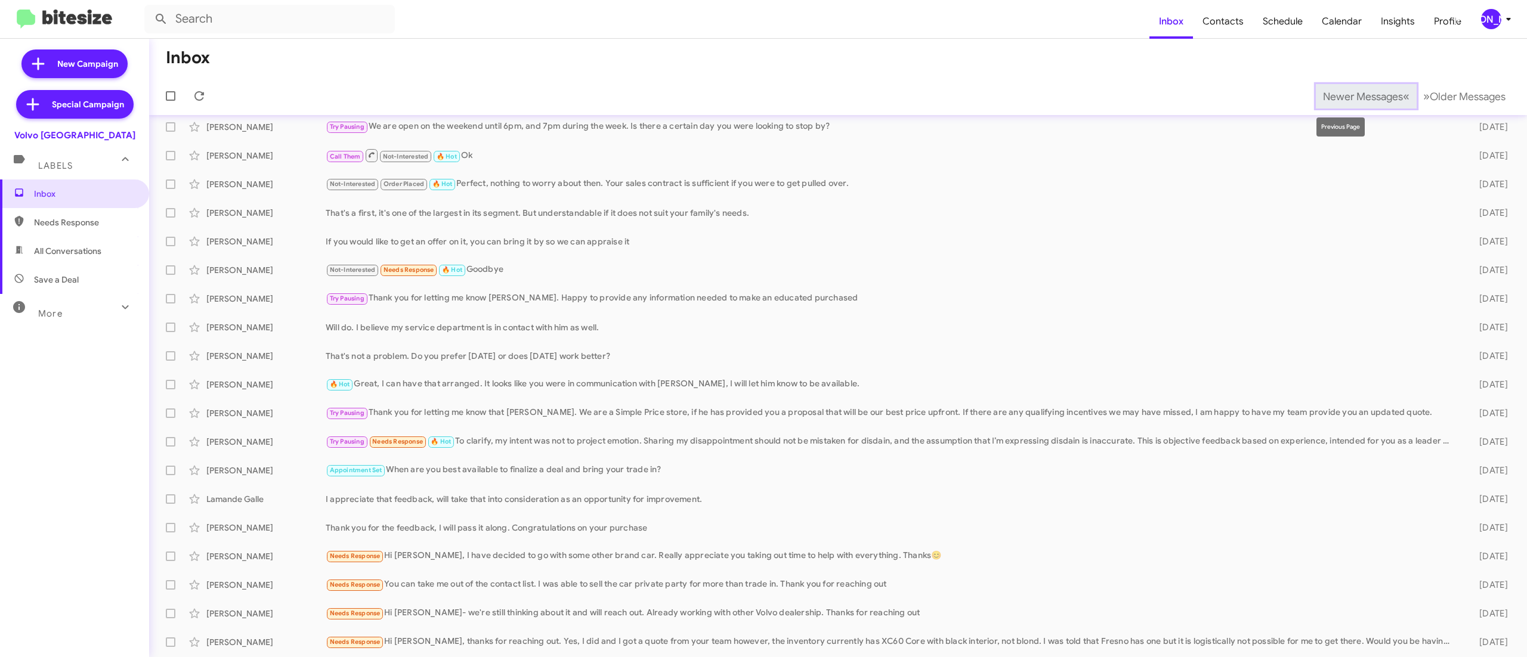
scroll to position [36, 0]
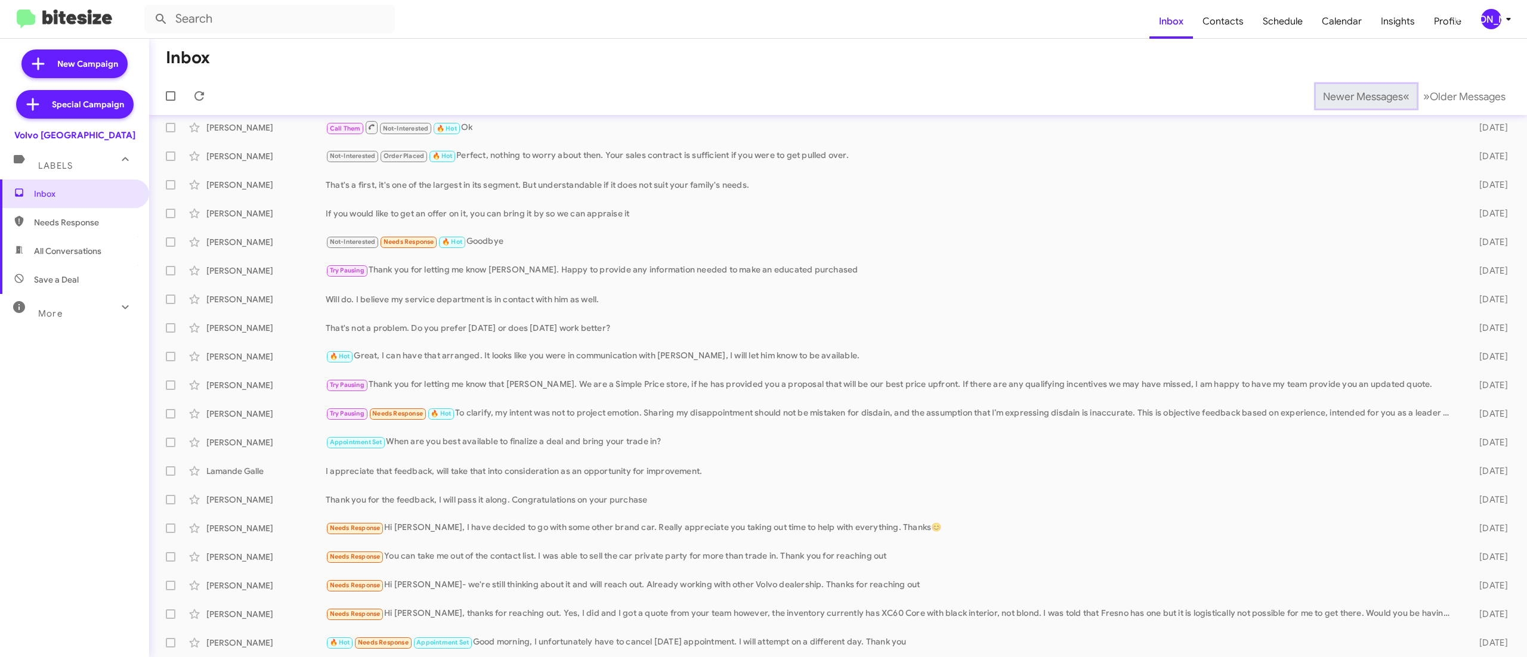
click at [1336, 95] on span "Newer Messages" at bounding box center [1363, 96] width 80 height 13
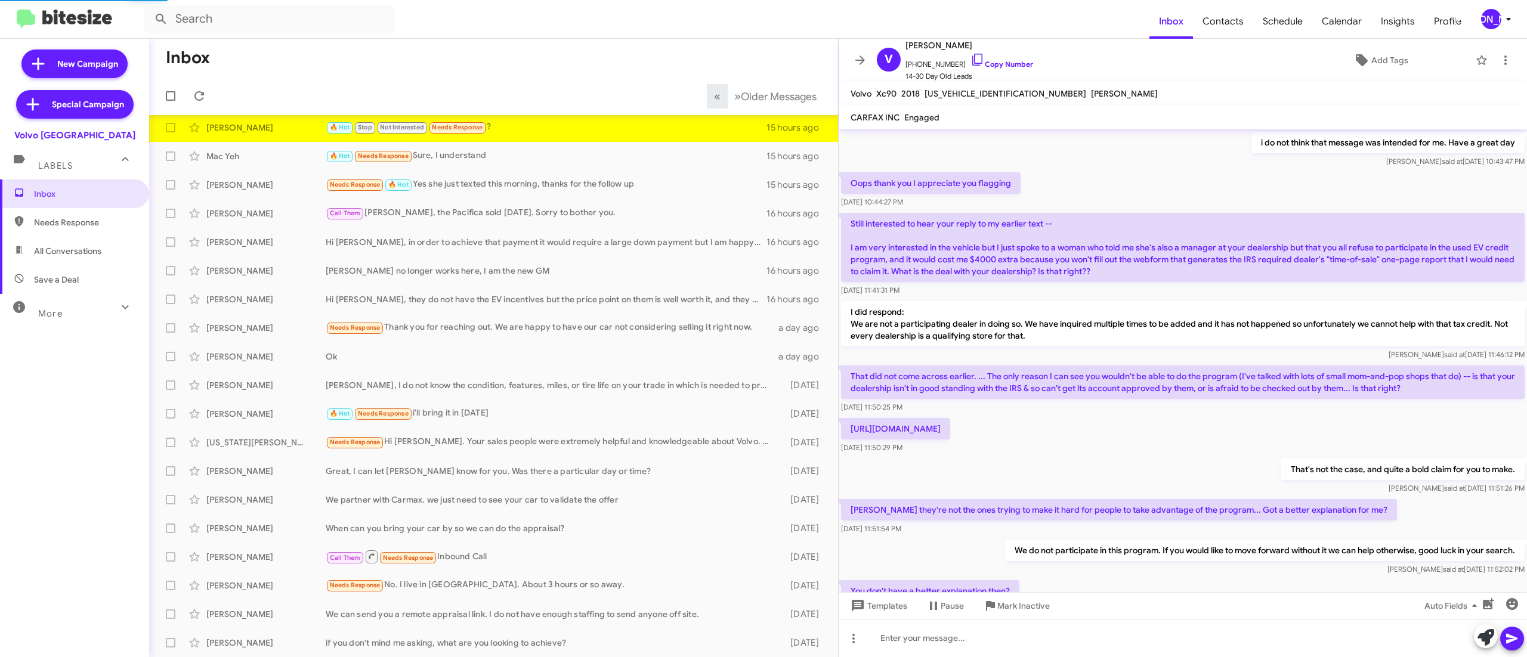
scroll to position [498, 0]
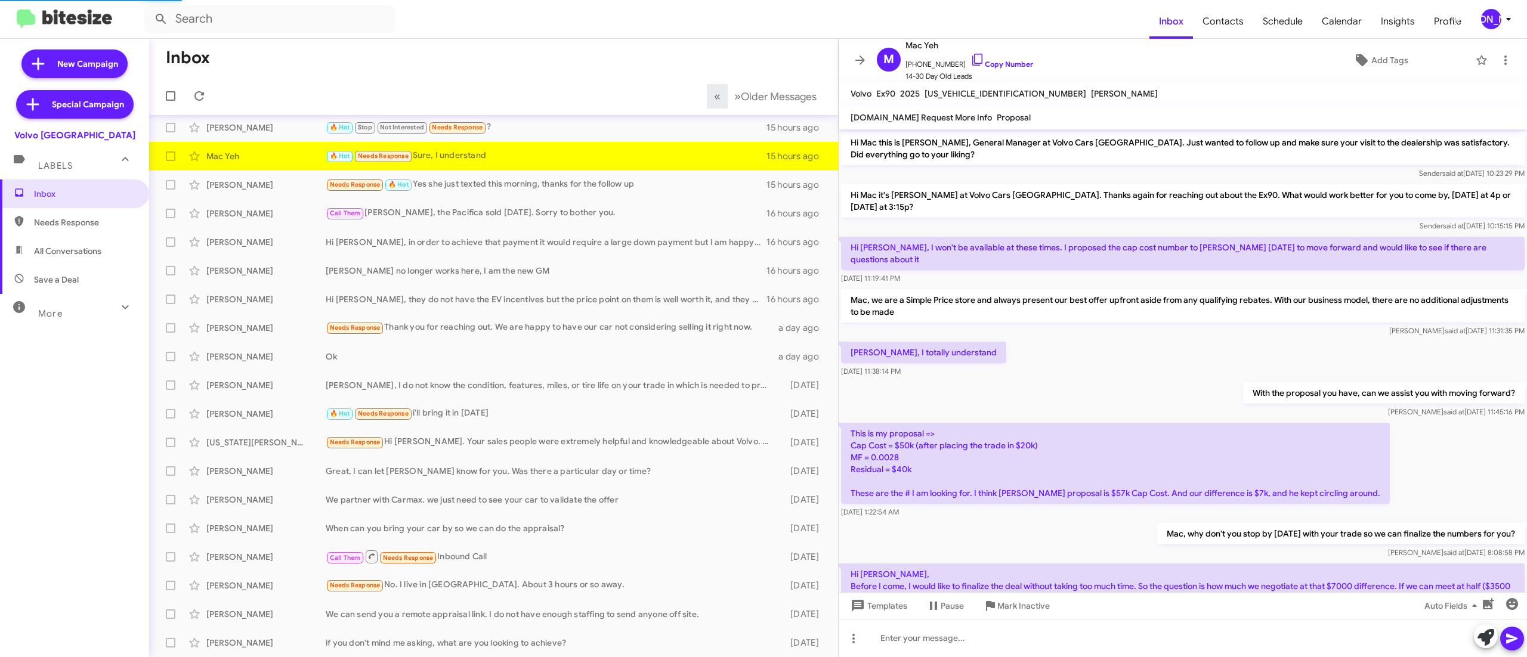
scroll to position [377, 0]
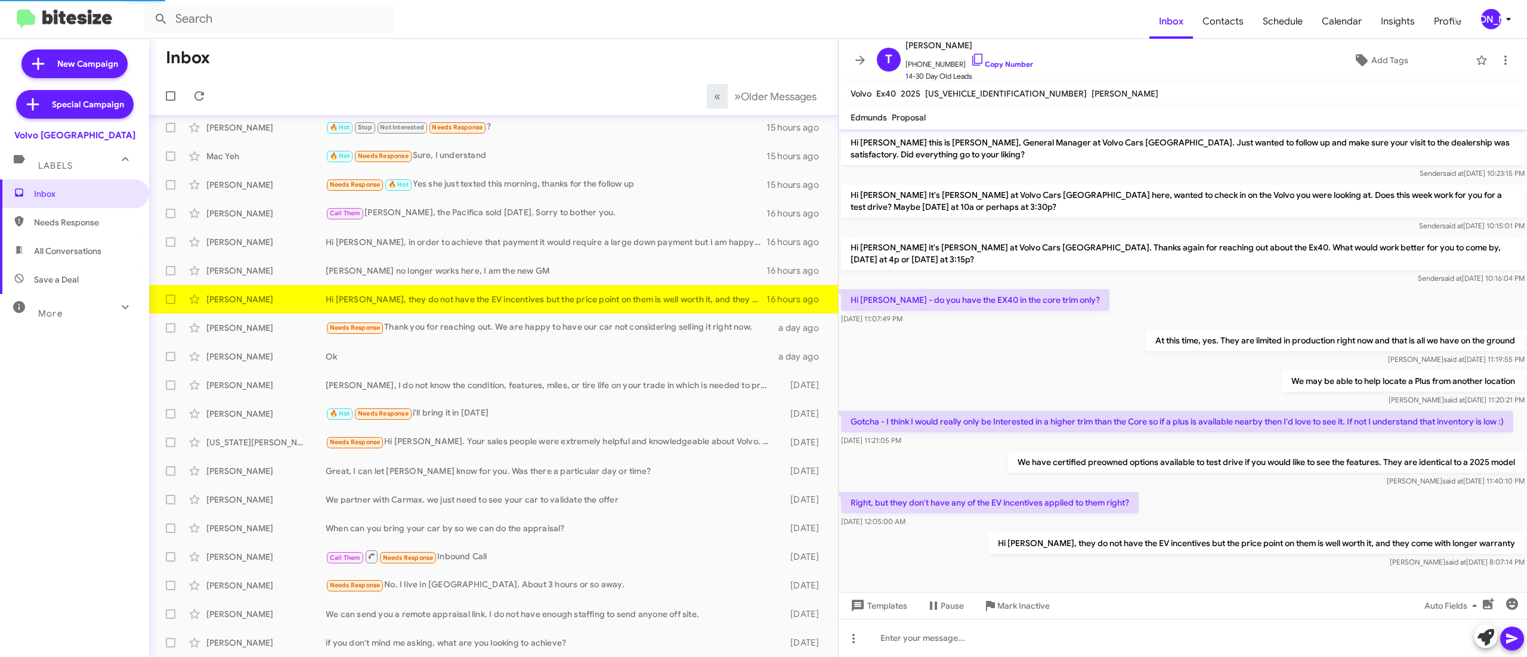
scroll to position [20, 0]
